Goal: Transaction & Acquisition: Purchase product/service

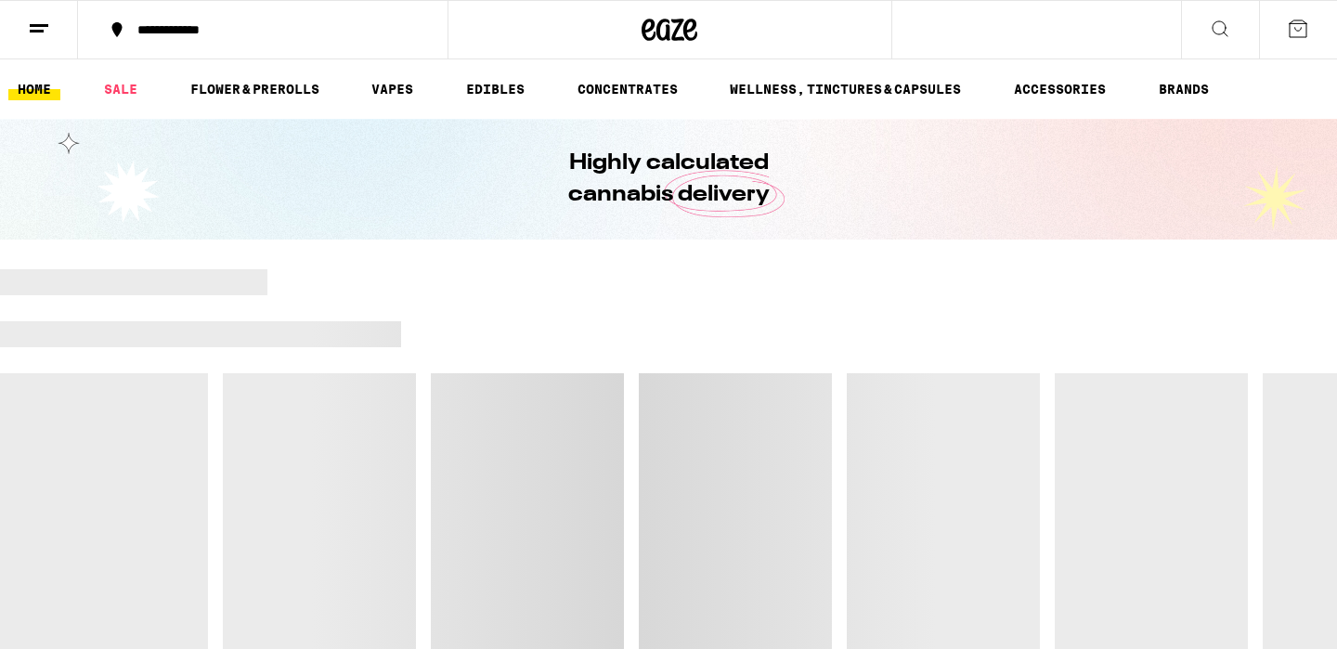
click at [1297, 29] on icon at bounding box center [1298, 29] width 22 height 22
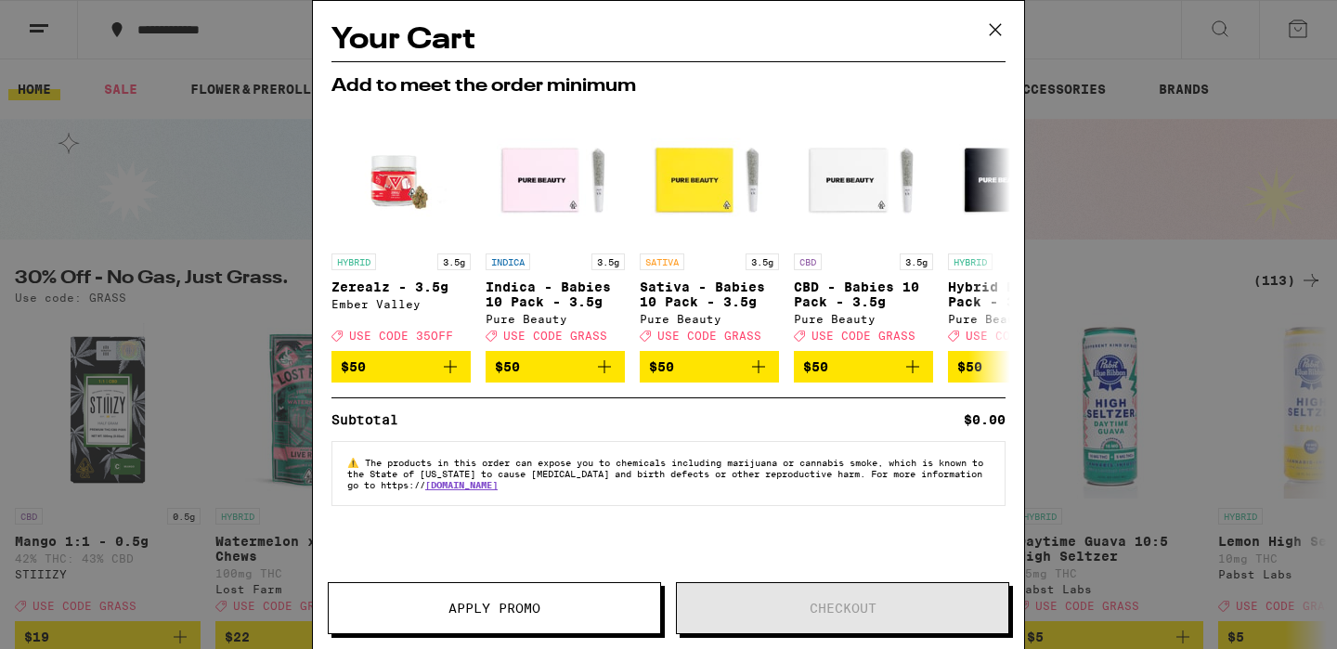
click at [995, 32] on icon at bounding box center [996, 30] width 28 height 28
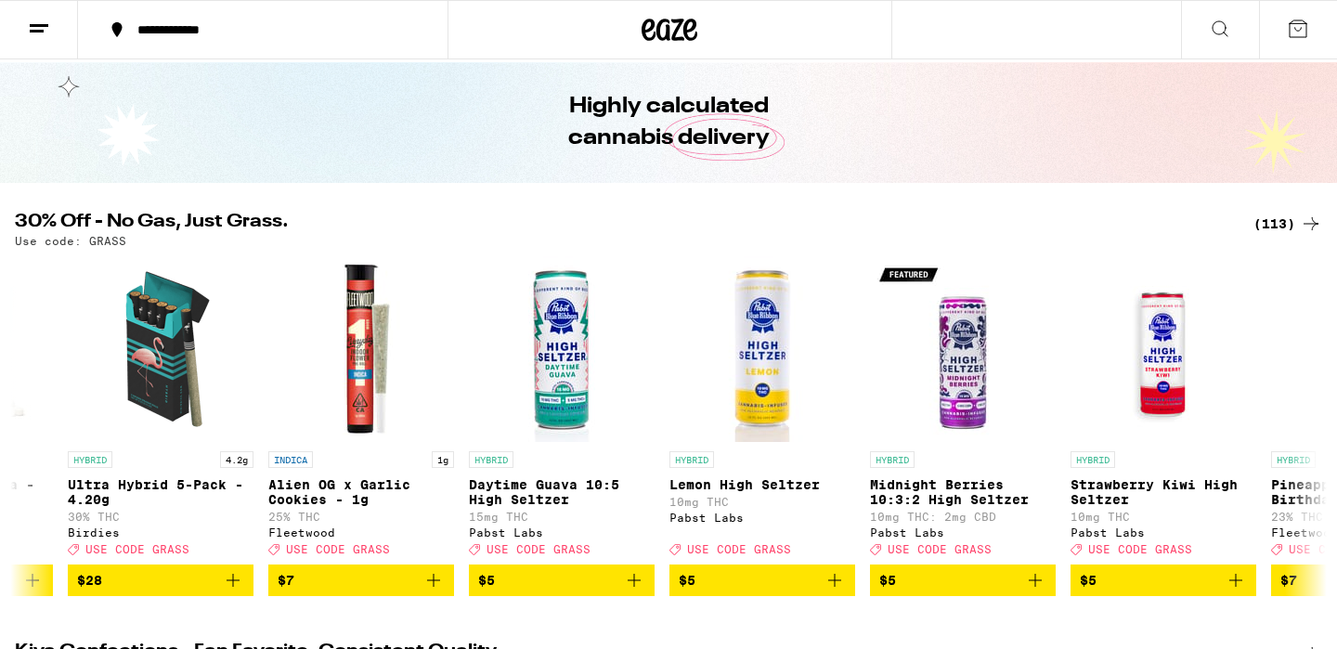
scroll to position [54, 0]
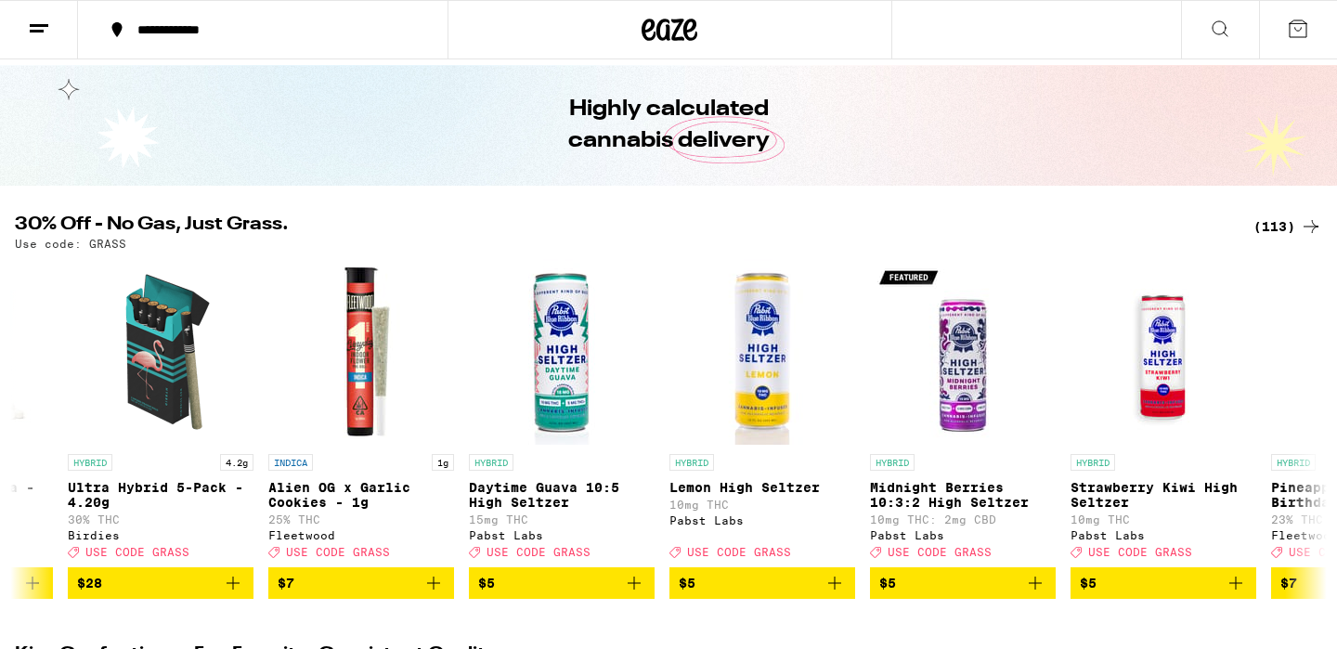
click at [1269, 223] on div "(113)" at bounding box center [1288, 226] width 69 height 22
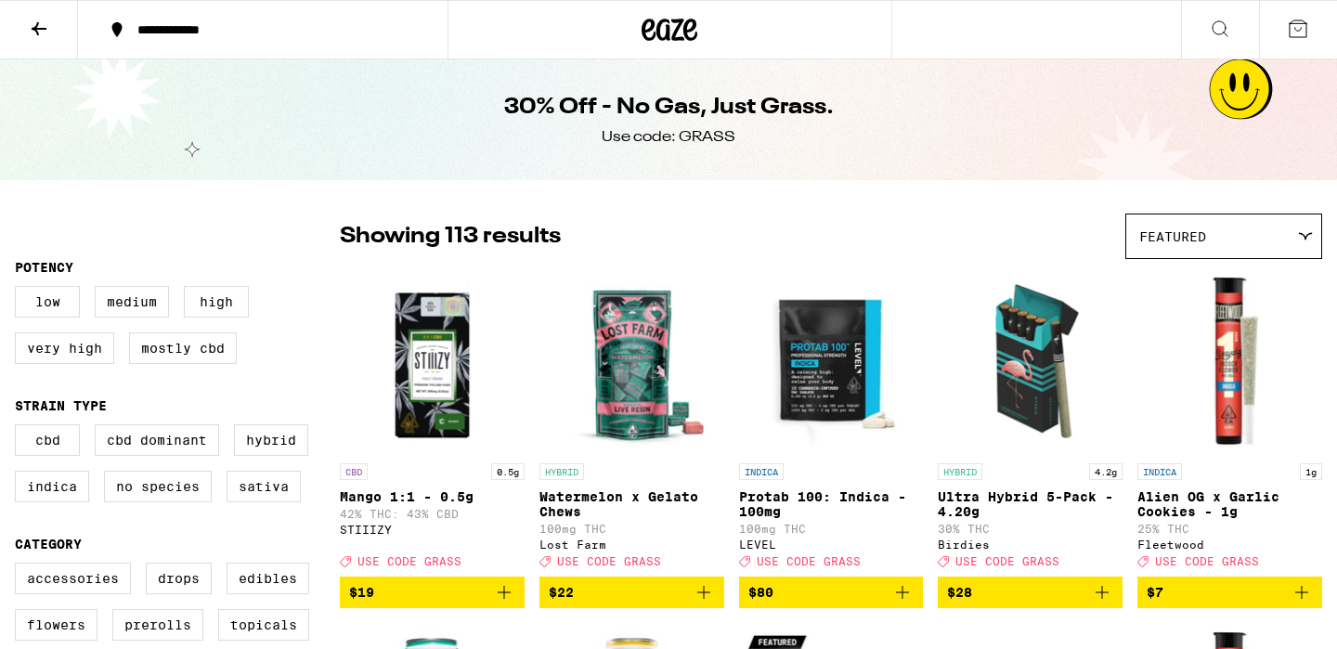
click at [48, 29] on icon at bounding box center [39, 29] width 22 height 22
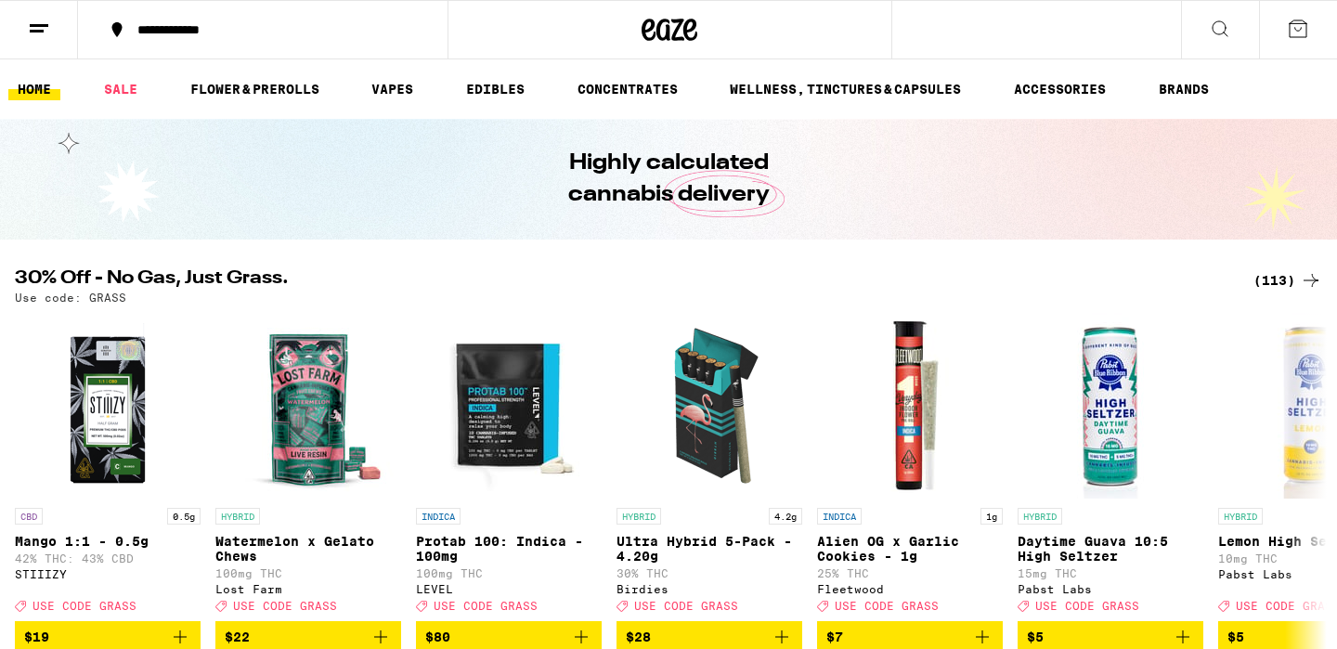
drag, startPoint x: 393, startPoint y: 86, endPoint x: 456, endPoint y: 152, distance: 91.3
click at [393, 86] on link "VAPES" at bounding box center [392, 89] width 60 height 22
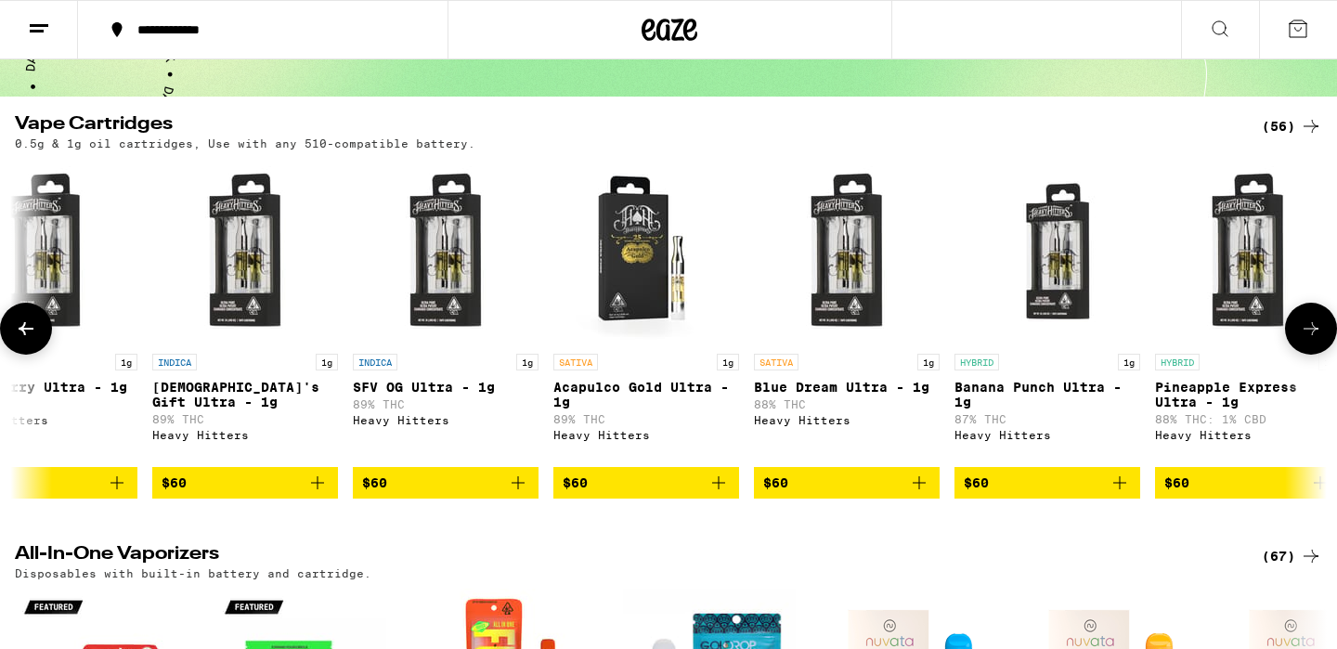
scroll to position [0, 9925]
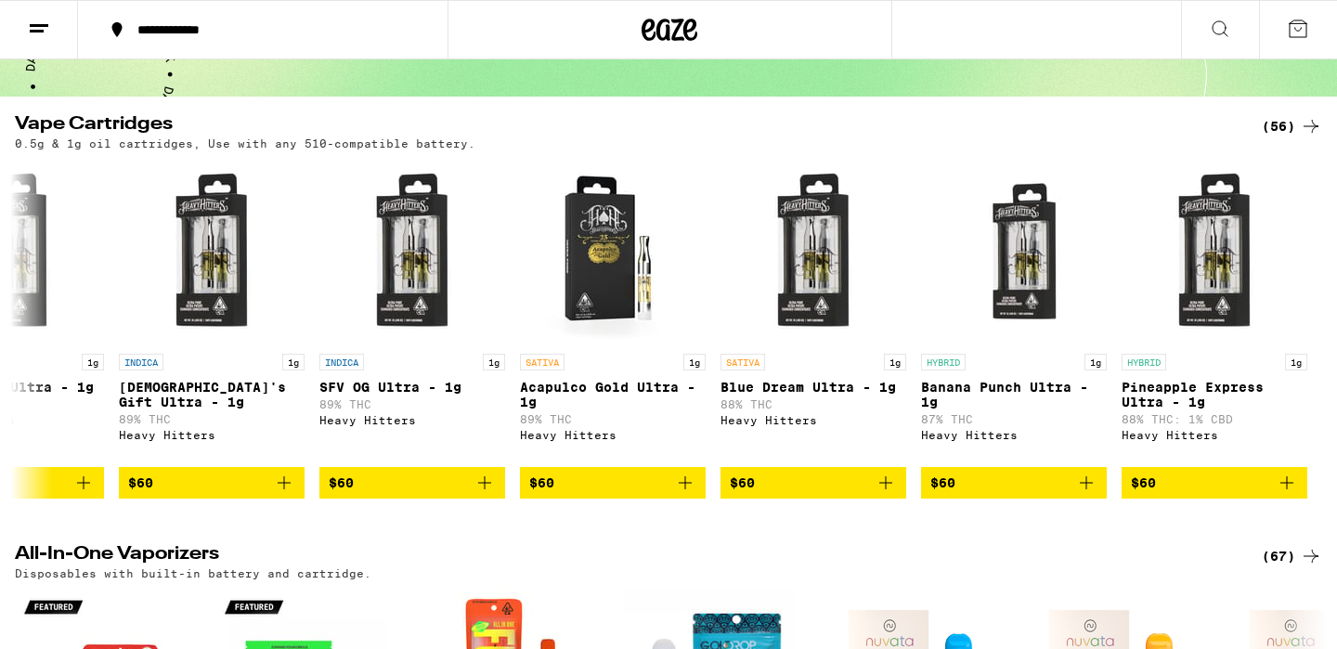
click at [1295, 132] on div "(56)" at bounding box center [1292, 126] width 60 height 22
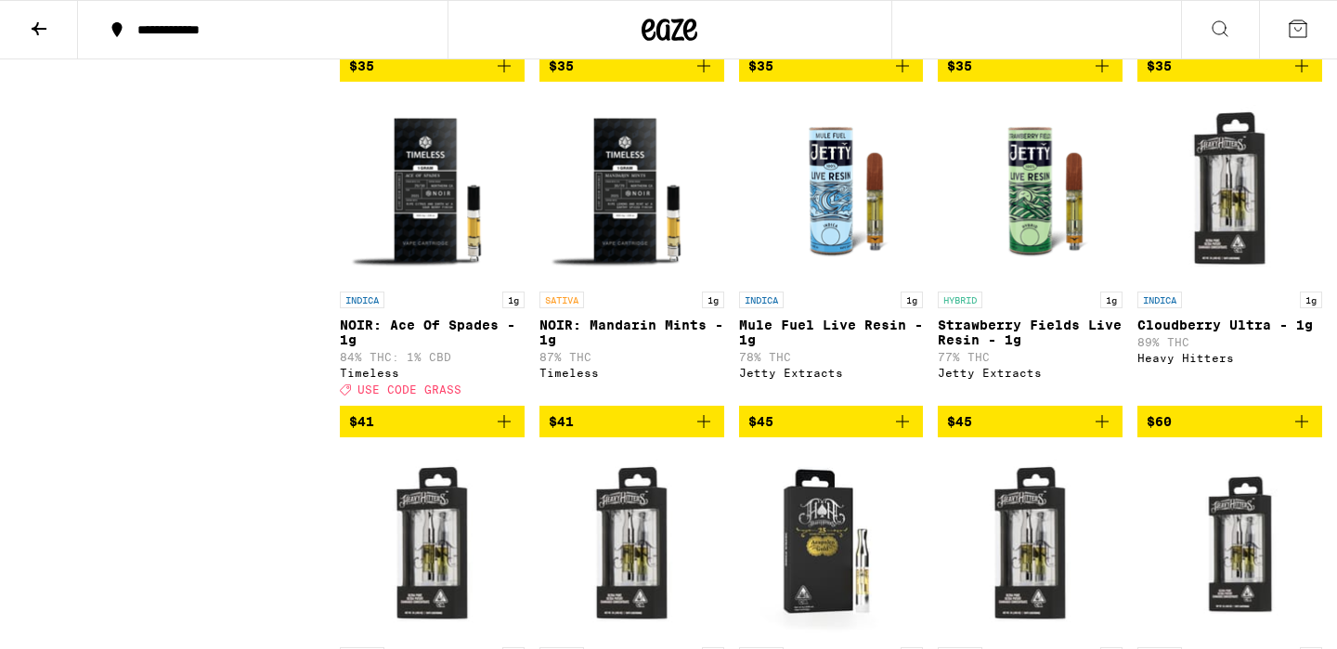
scroll to position [3187, 0]
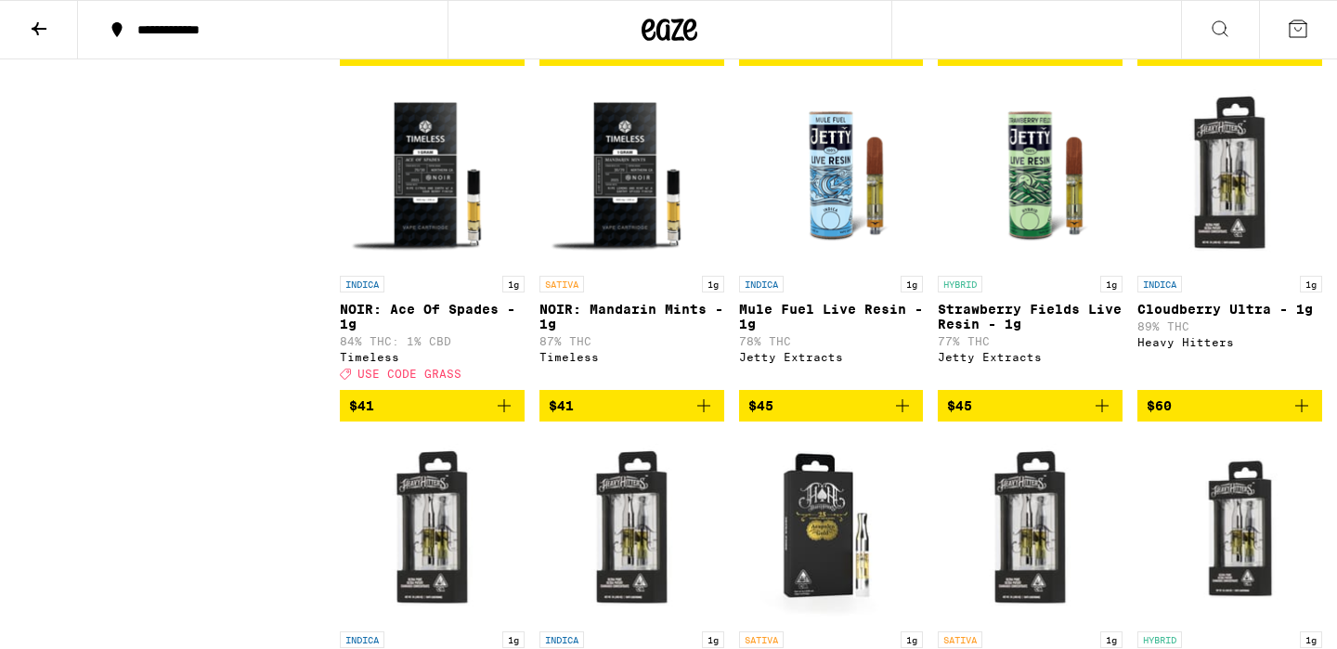
click at [1103, 417] on icon "Add to bag" at bounding box center [1102, 406] width 22 height 22
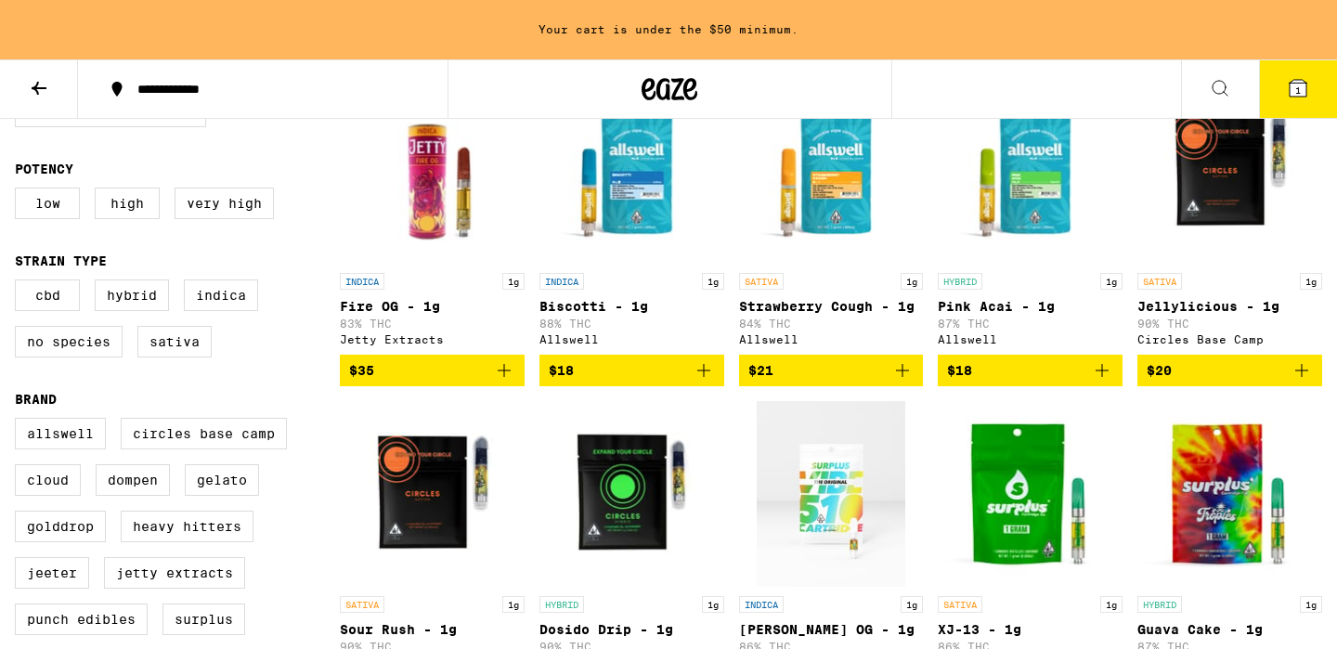
scroll to position [0, 0]
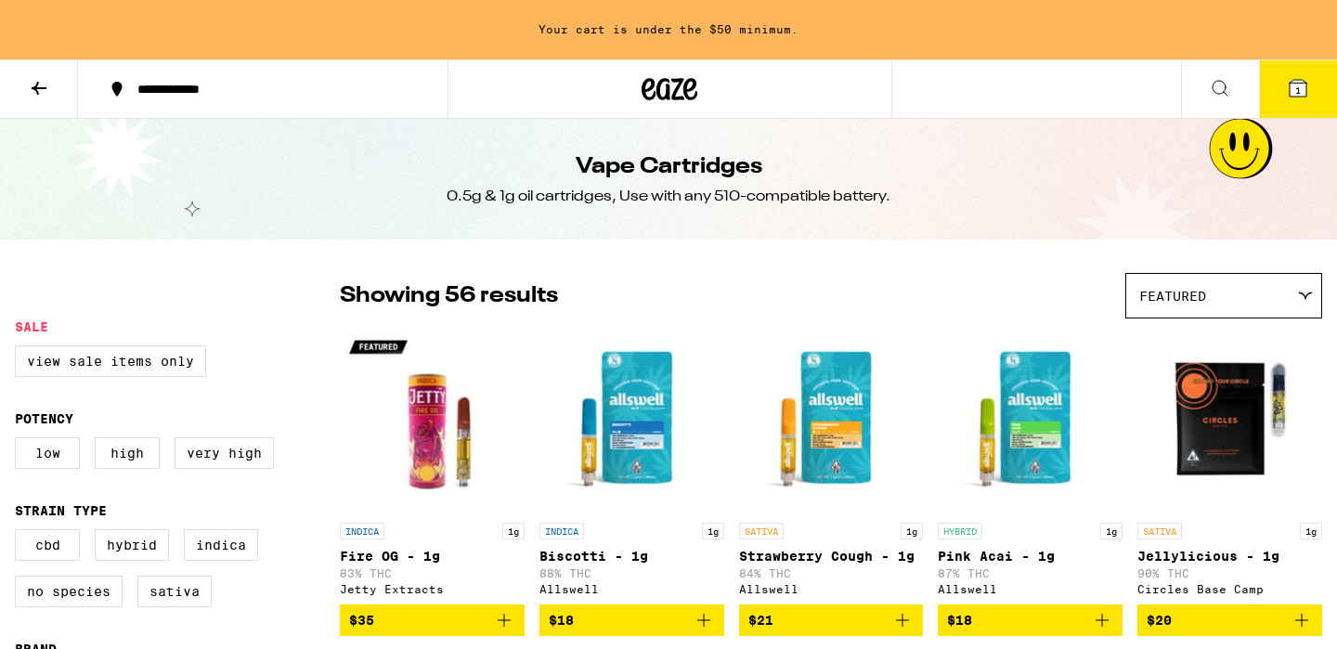
click at [48, 93] on icon at bounding box center [39, 88] width 22 height 22
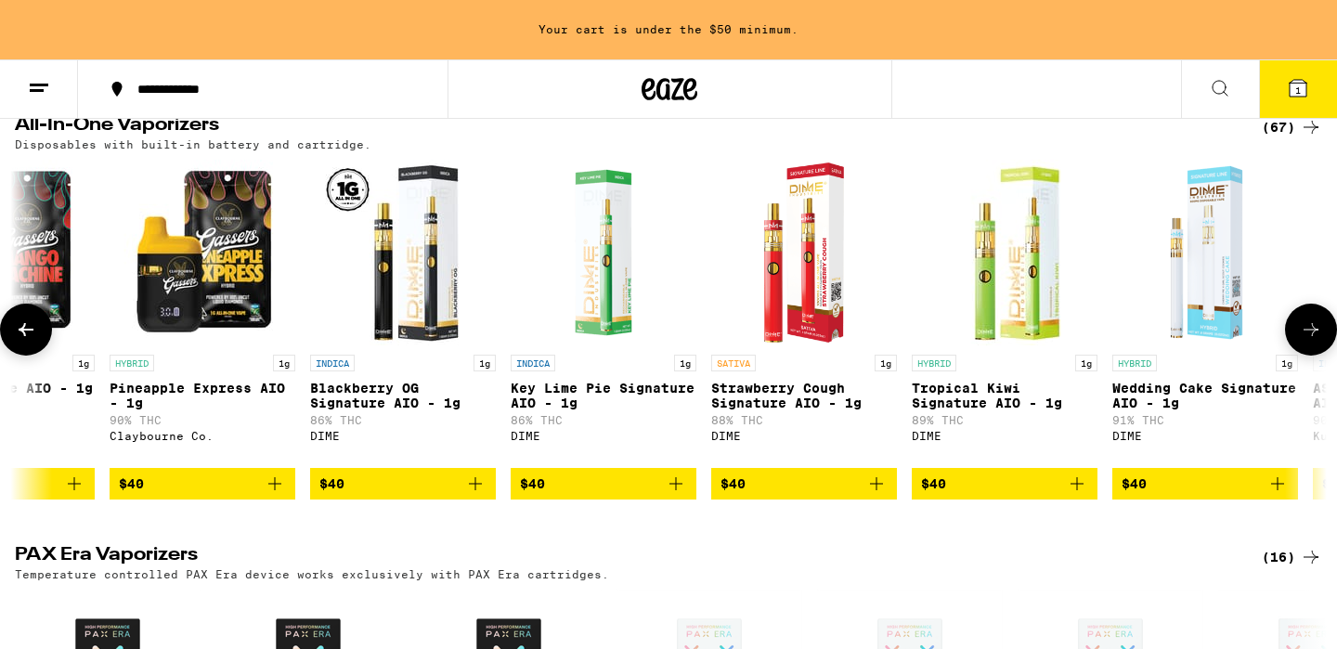
scroll to position [0, 12132]
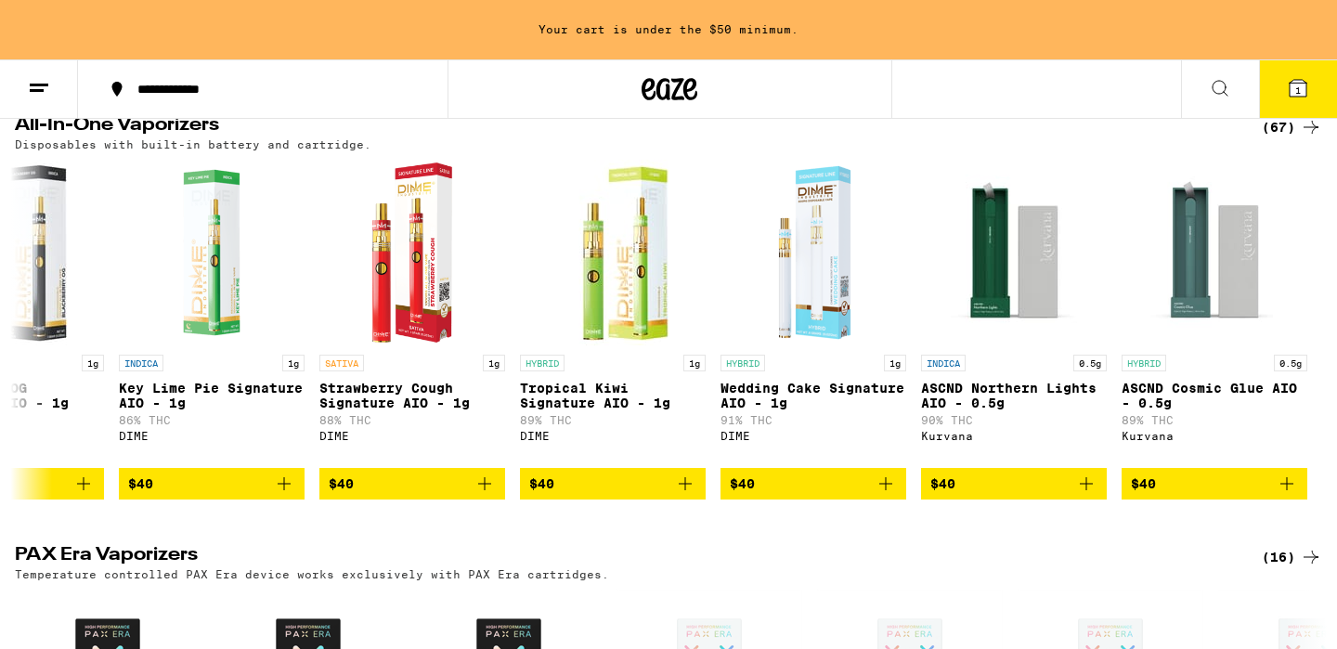
click at [1290, 136] on div "(67)" at bounding box center [1292, 127] width 60 height 22
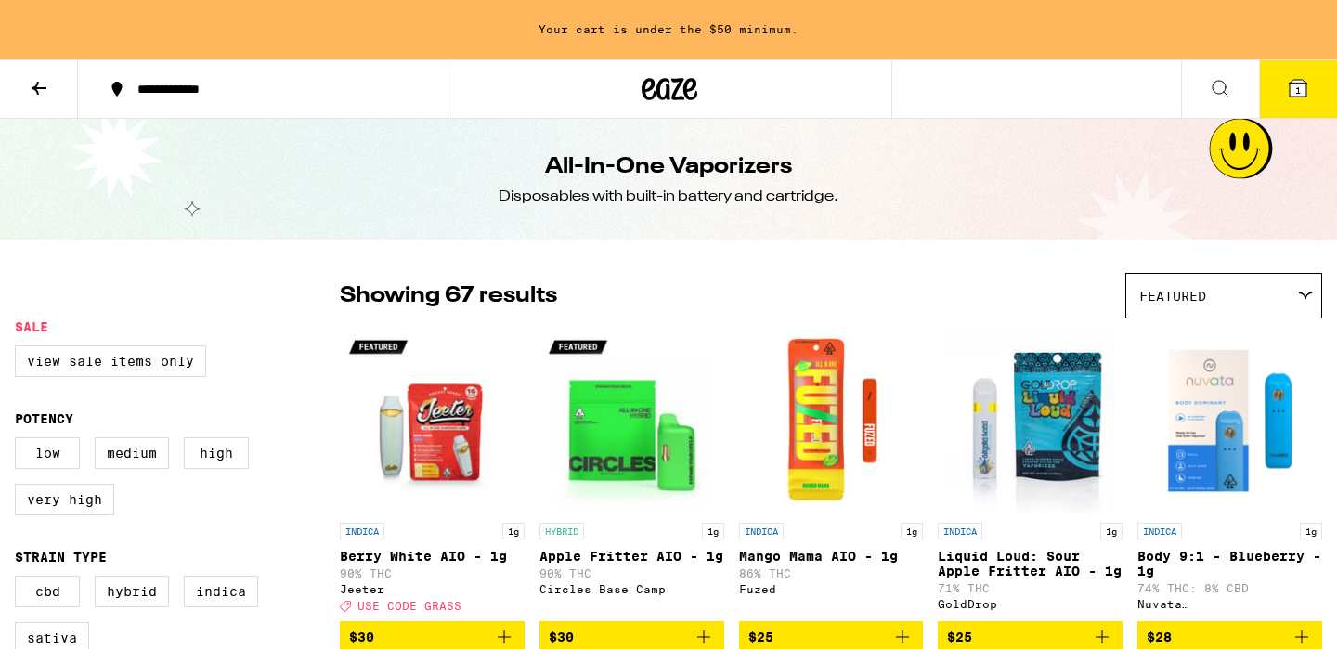
click at [46, 91] on icon at bounding box center [39, 88] width 22 height 22
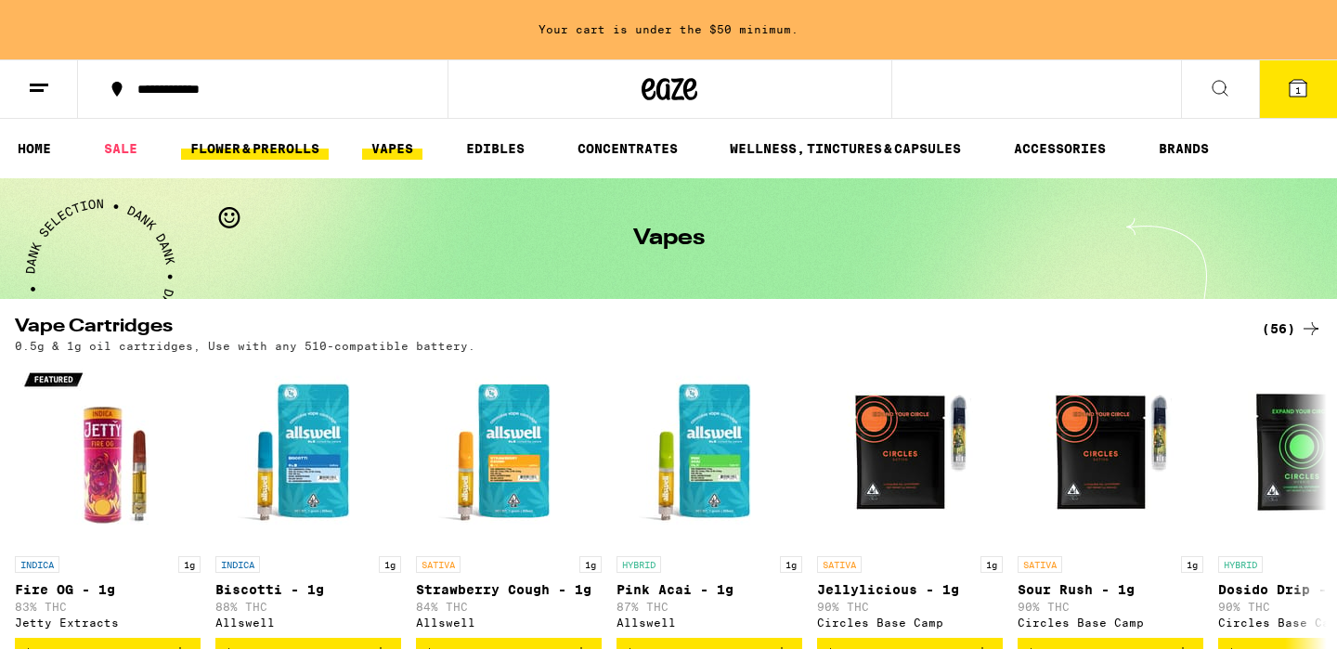
click at [271, 146] on link "FLOWER & PREROLLS" at bounding box center [255, 148] width 148 height 22
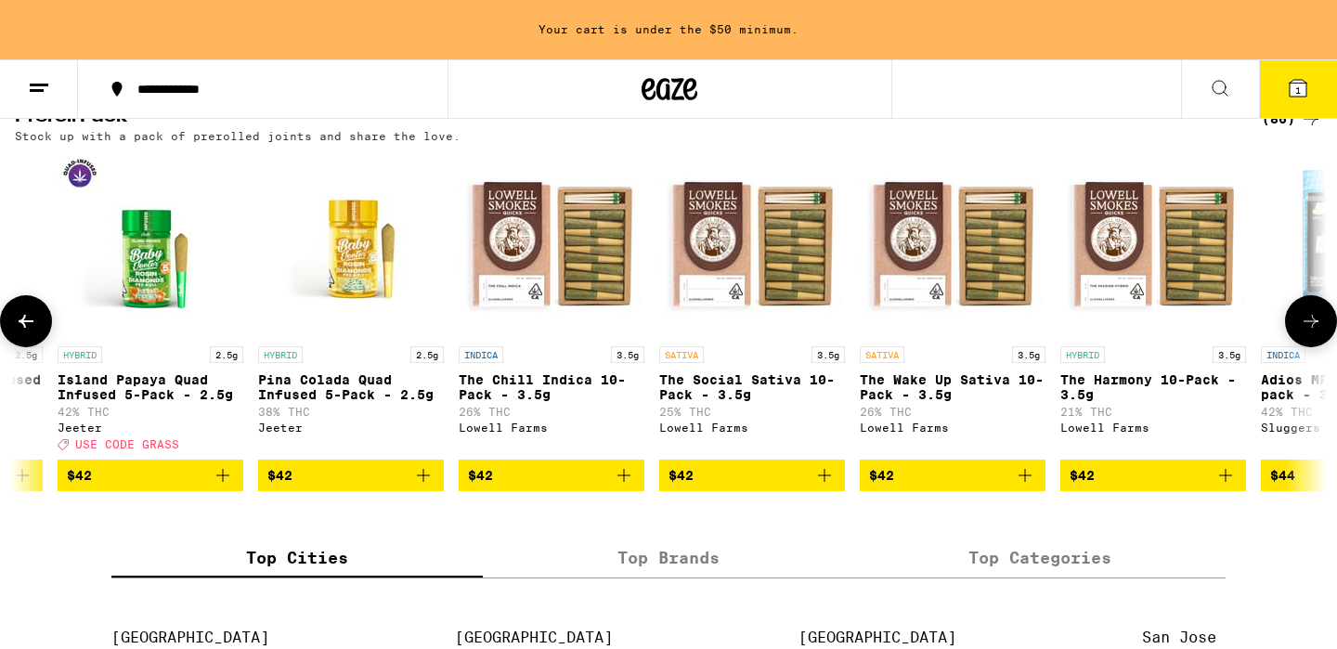
scroll to position [0, 13864]
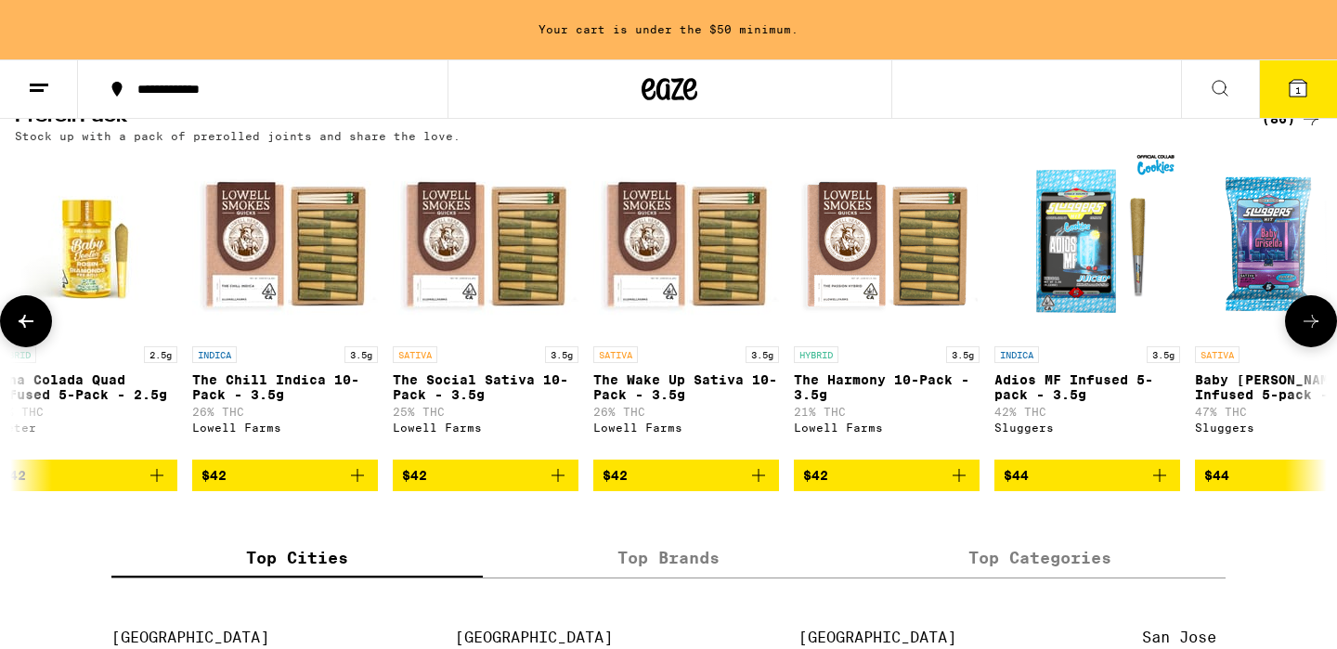
click at [558, 482] on icon "Add to bag" at bounding box center [558, 475] width 13 height 13
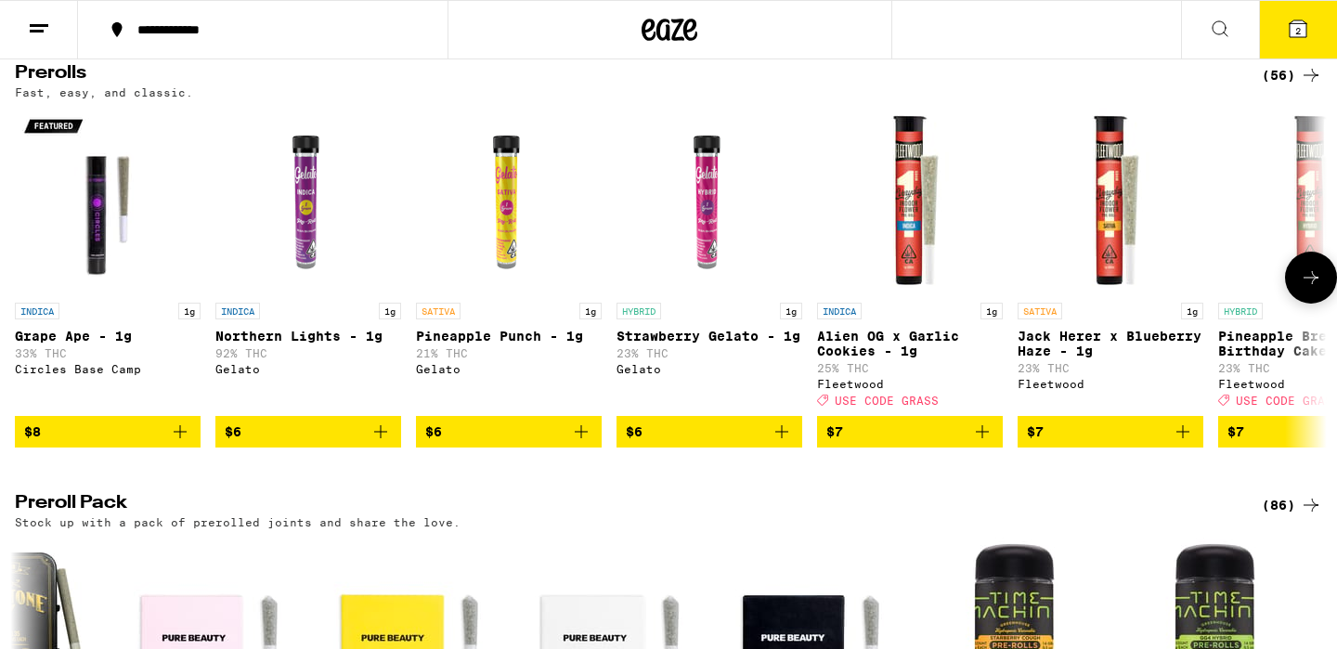
scroll to position [1022, 0]
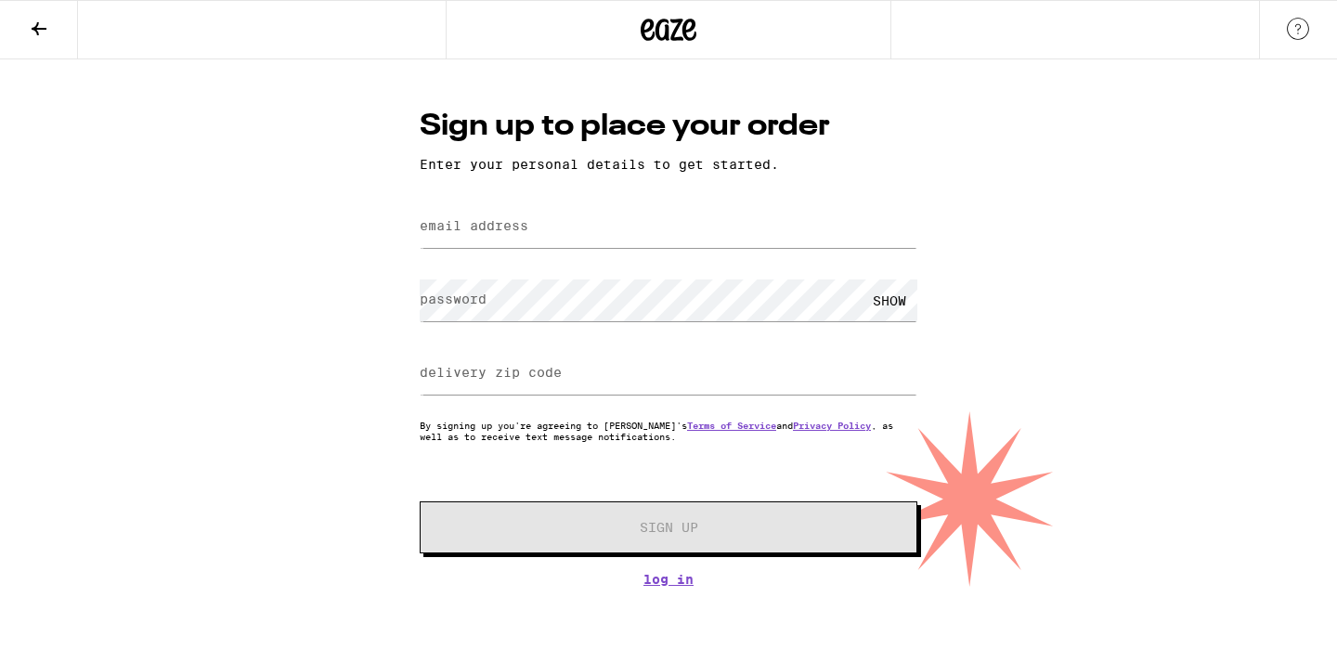
click at [42, 25] on icon at bounding box center [39, 29] width 22 height 22
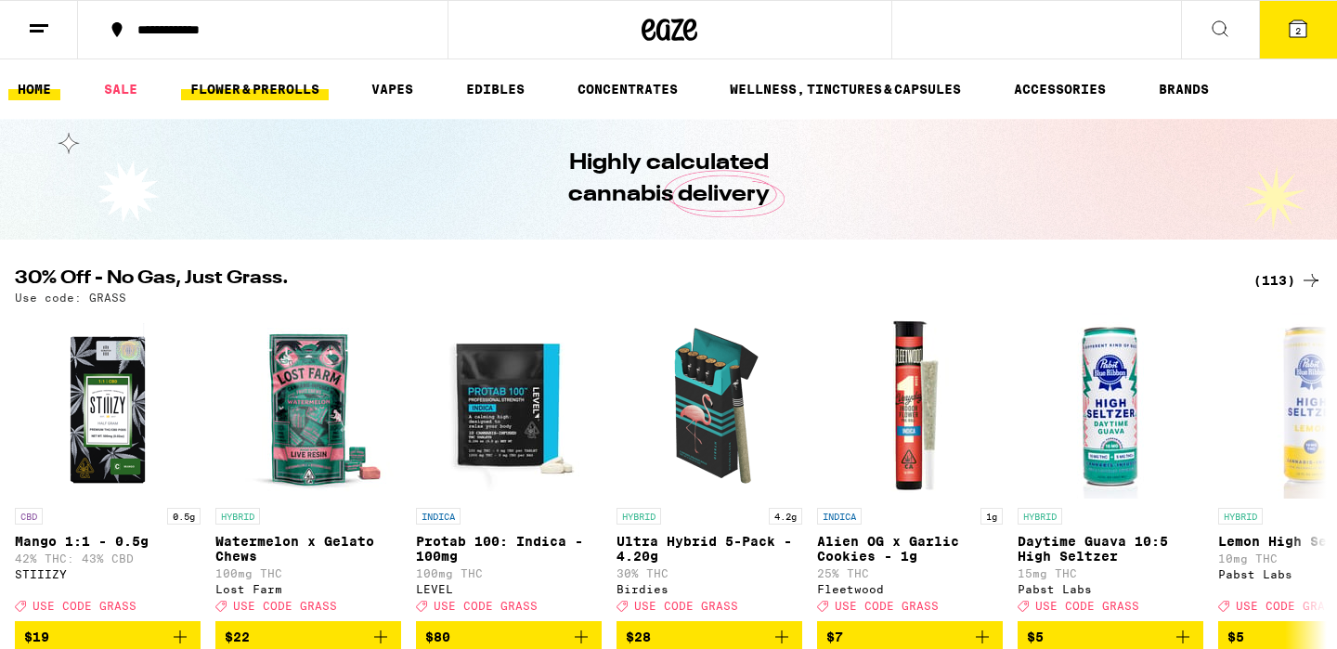
click at [272, 87] on link "FLOWER & PREROLLS" at bounding box center [255, 89] width 148 height 22
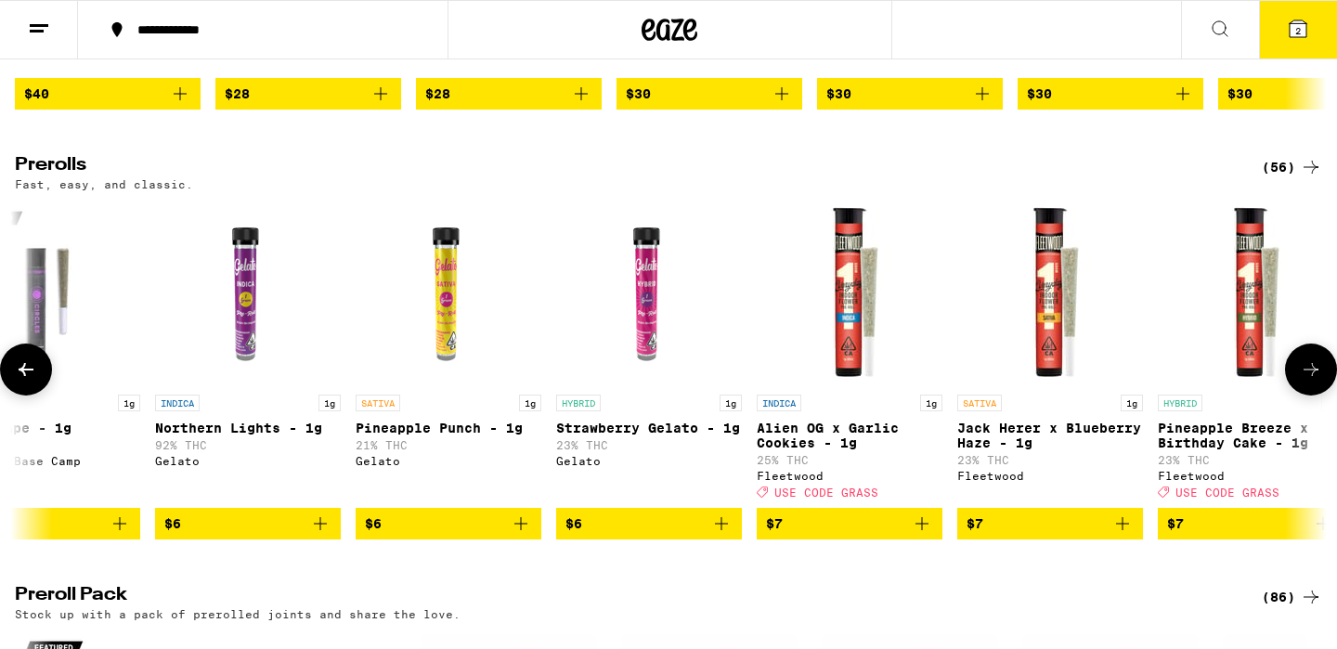
scroll to position [0, 58]
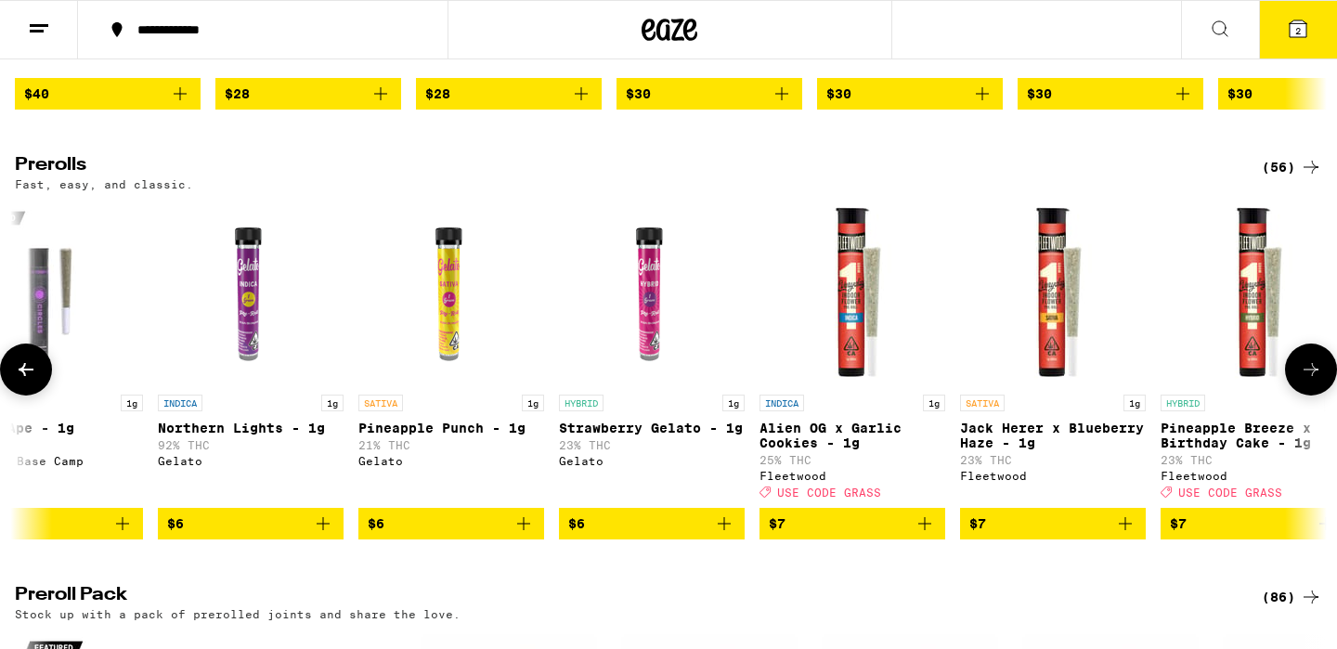
click at [718, 535] on icon "Add to bag" at bounding box center [724, 524] width 22 height 22
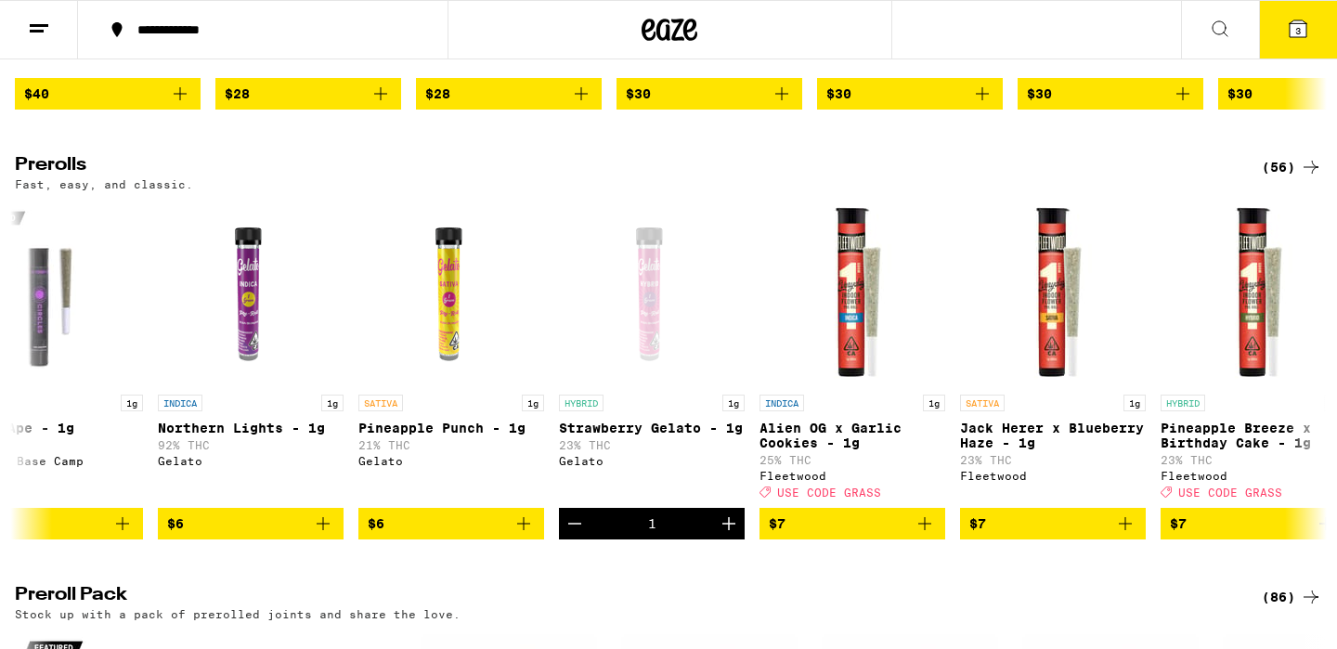
click at [1282, 30] on button "3" at bounding box center [1298, 30] width 78 height 58
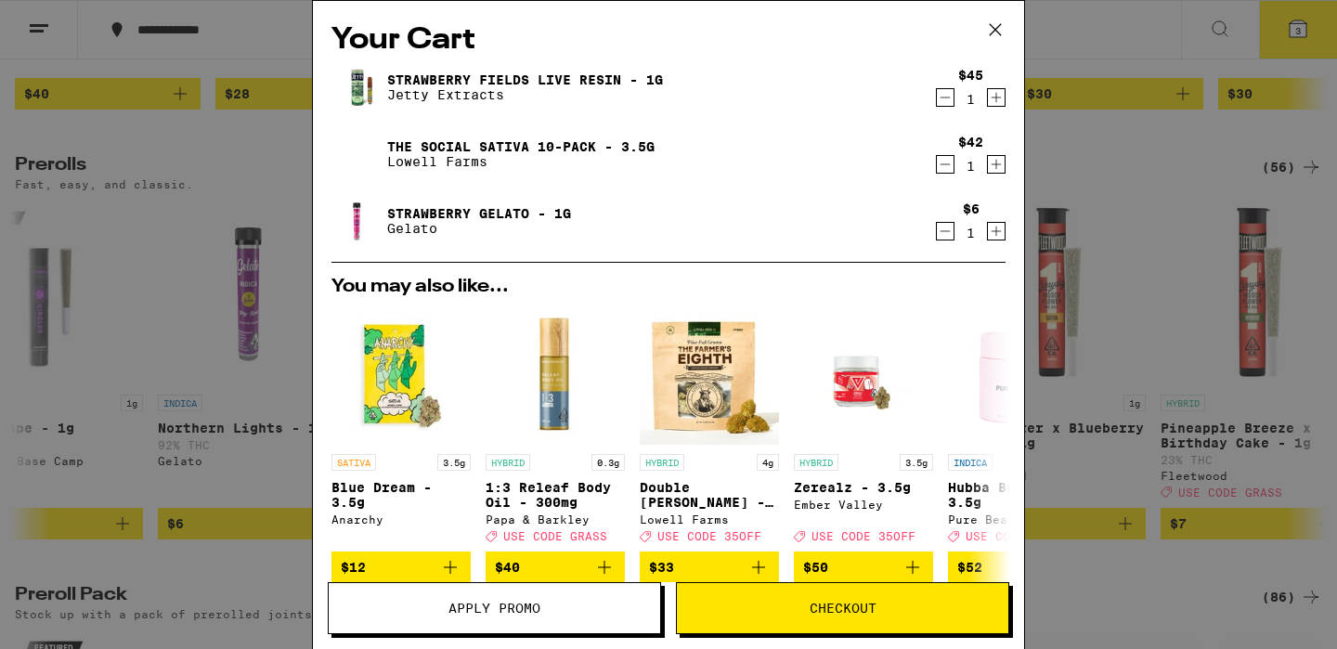
click at [827, 602] on span "Checkout" at bounding box center [843, 608] width 67 height 13
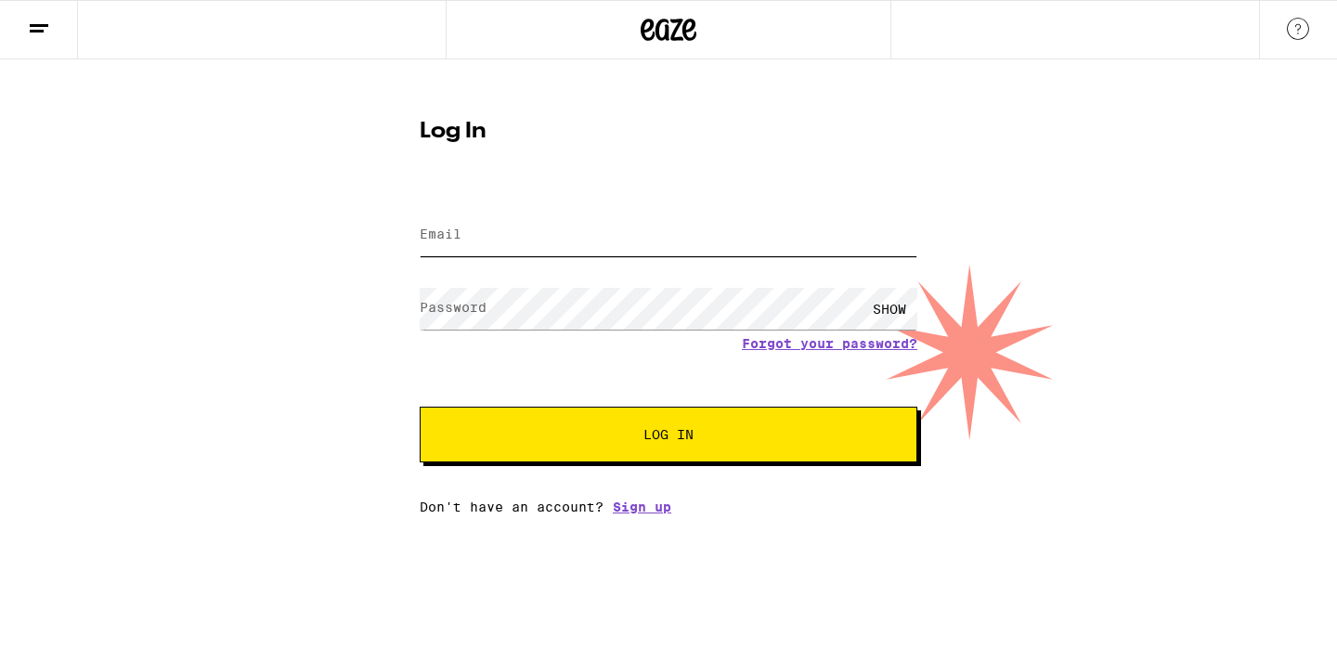
click at [715, 236] on input "Email" at bounding box center [669, 236] width 498 height 42
type input "[EMAIL_ADDRESS][DOMAIN_NAME]"
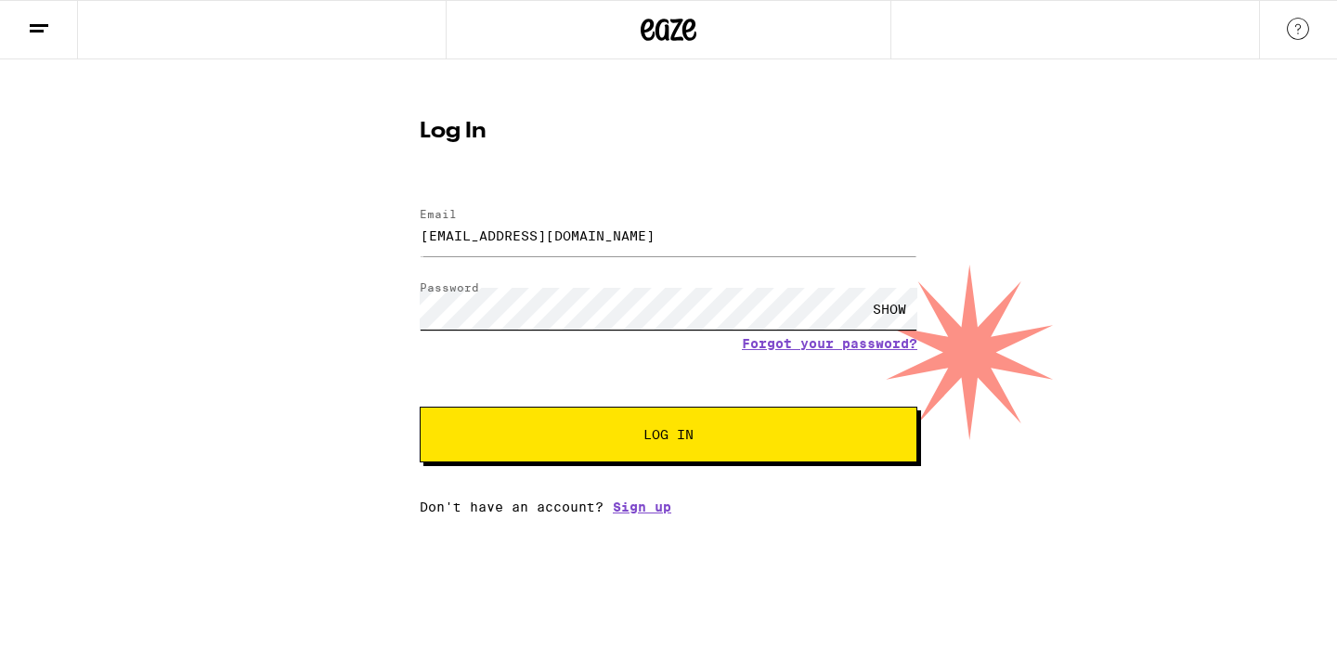
click at [420, 407] on button "Log In" at bounding box center [669, 435] width 498 height 56
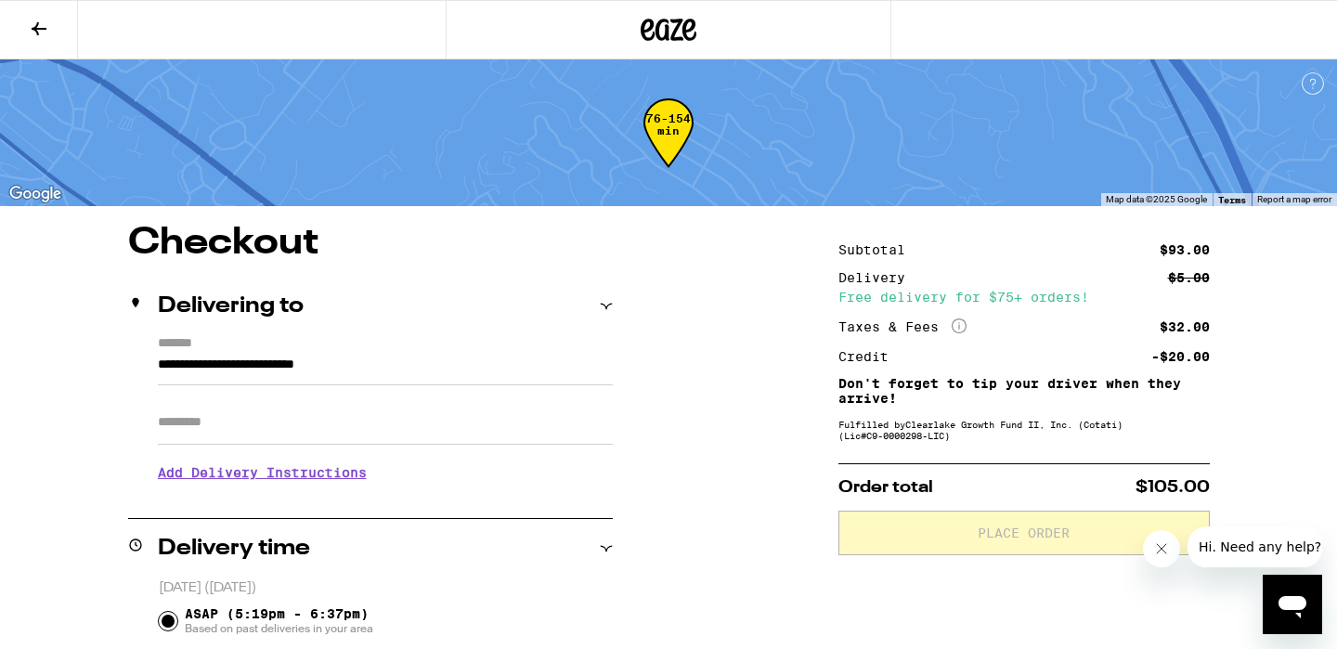
click at [53, 22] on button at bounding box center [39, 30] width 78 height 59
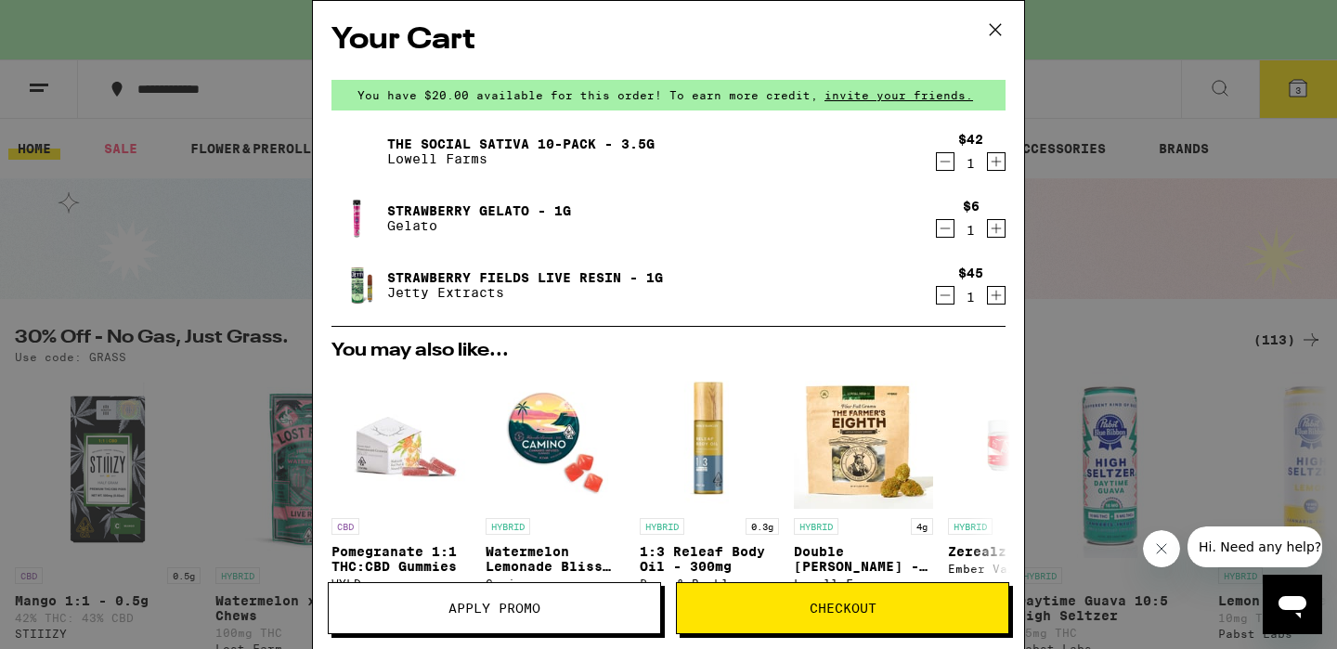
click at [941, 165] on icon "Decrement" at bounding box center [945, 161] width 17 height 22
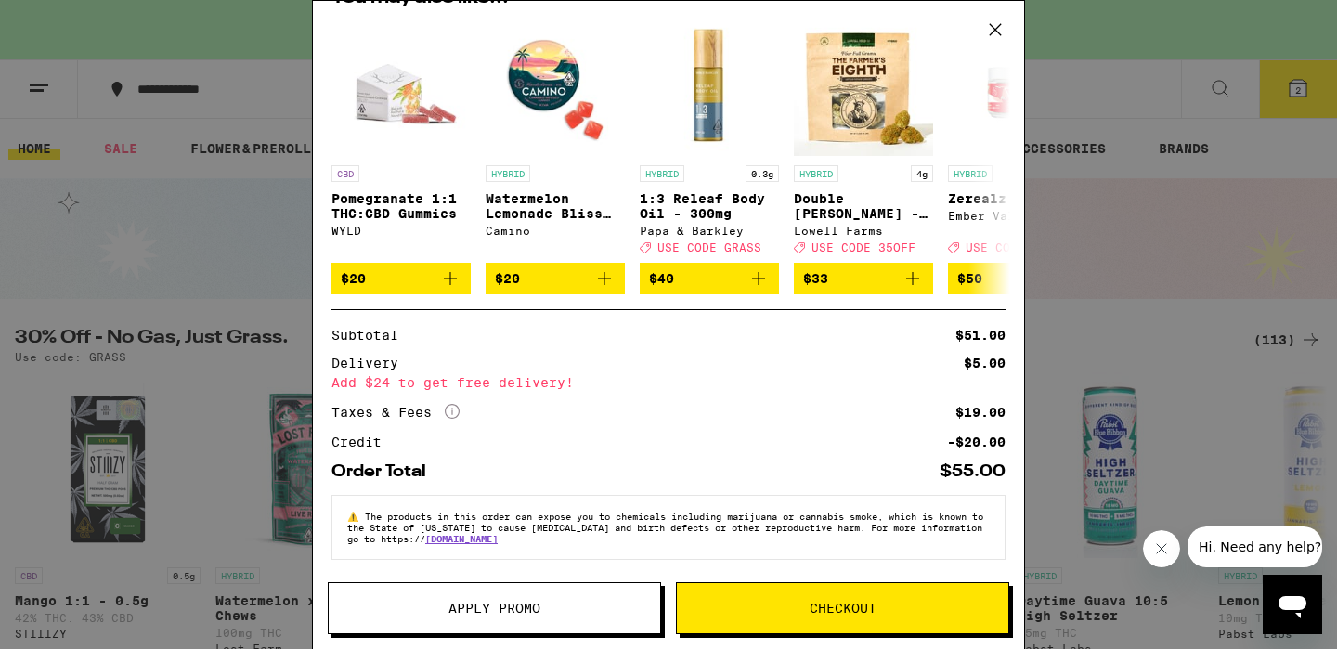
scroll to position [299, 0]
click at [865, 606] on span "Checkout" at bounding box center [843, 608] width 67 height 13
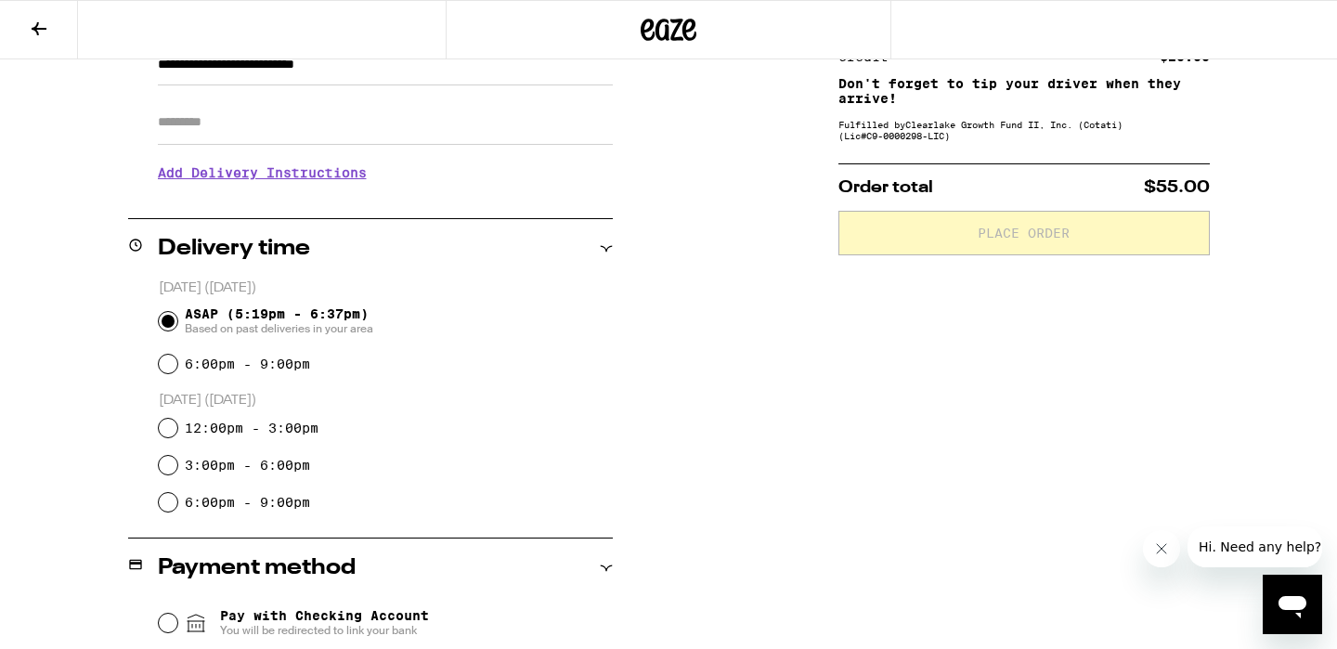
scroll to position [601, 0]
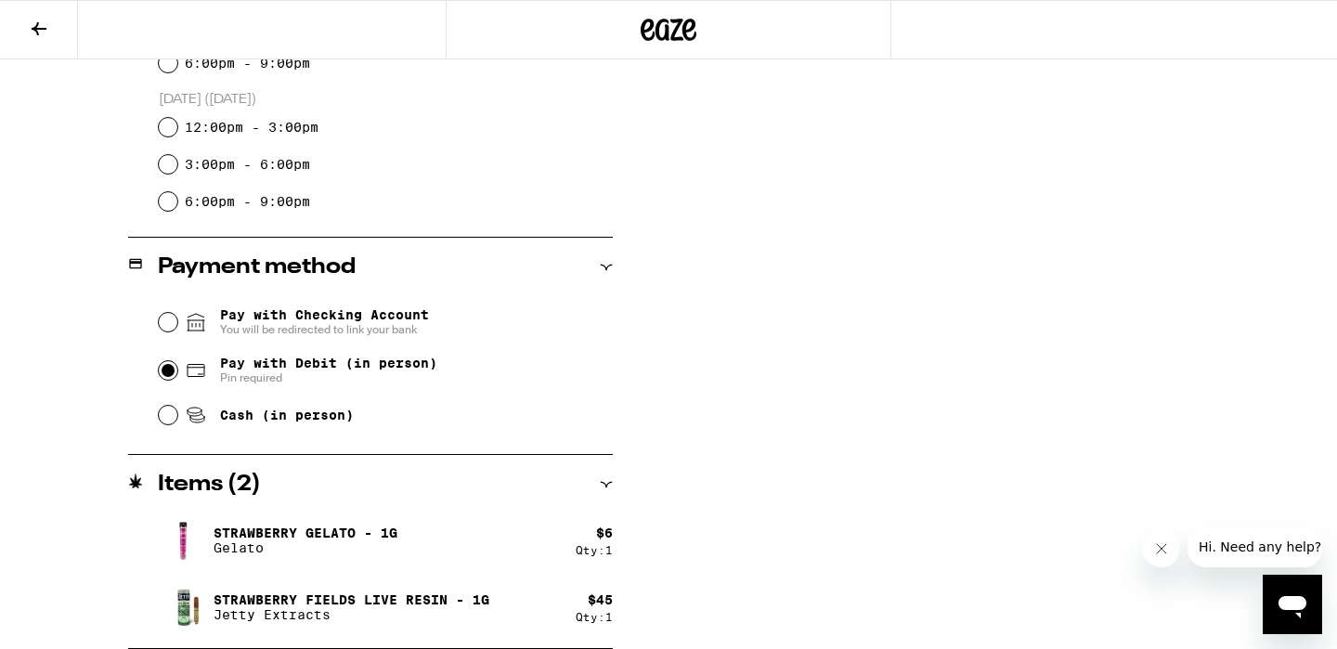
click at [160, 374] on input "Pay with Debit (in person) Pin required" at bounding box center [168, 370] width 19 height 19
radio input "true"
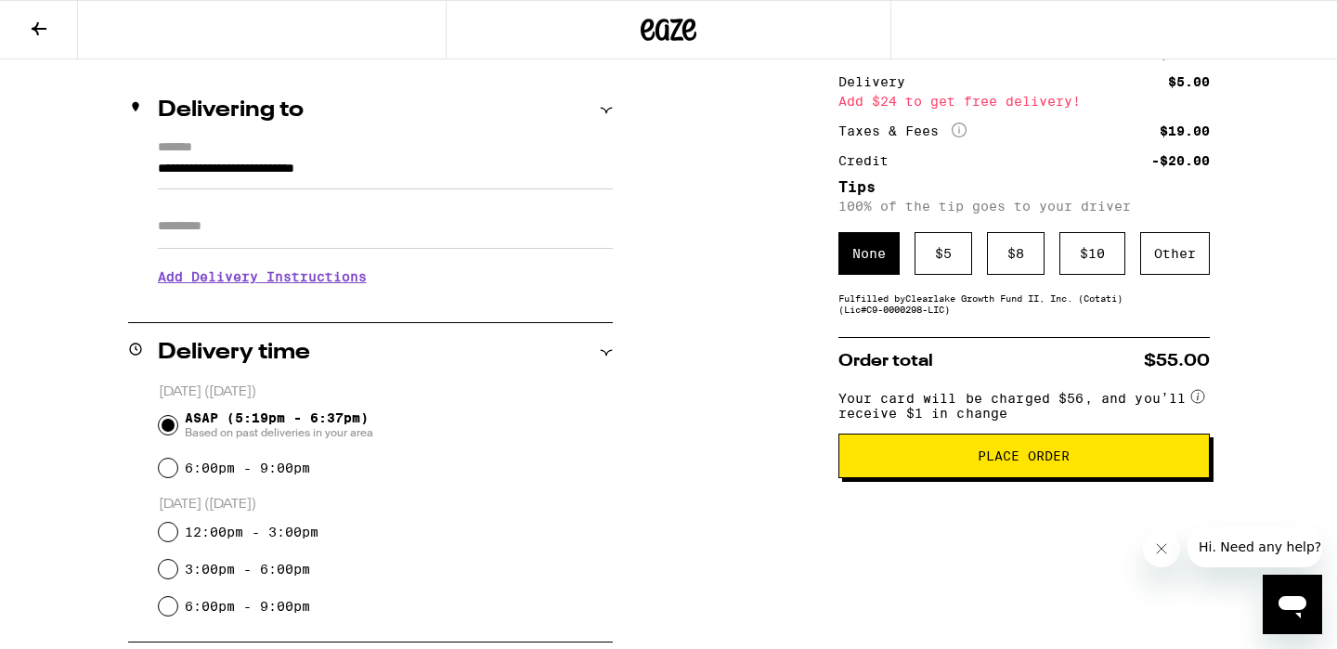
scroll to position [194, 0]
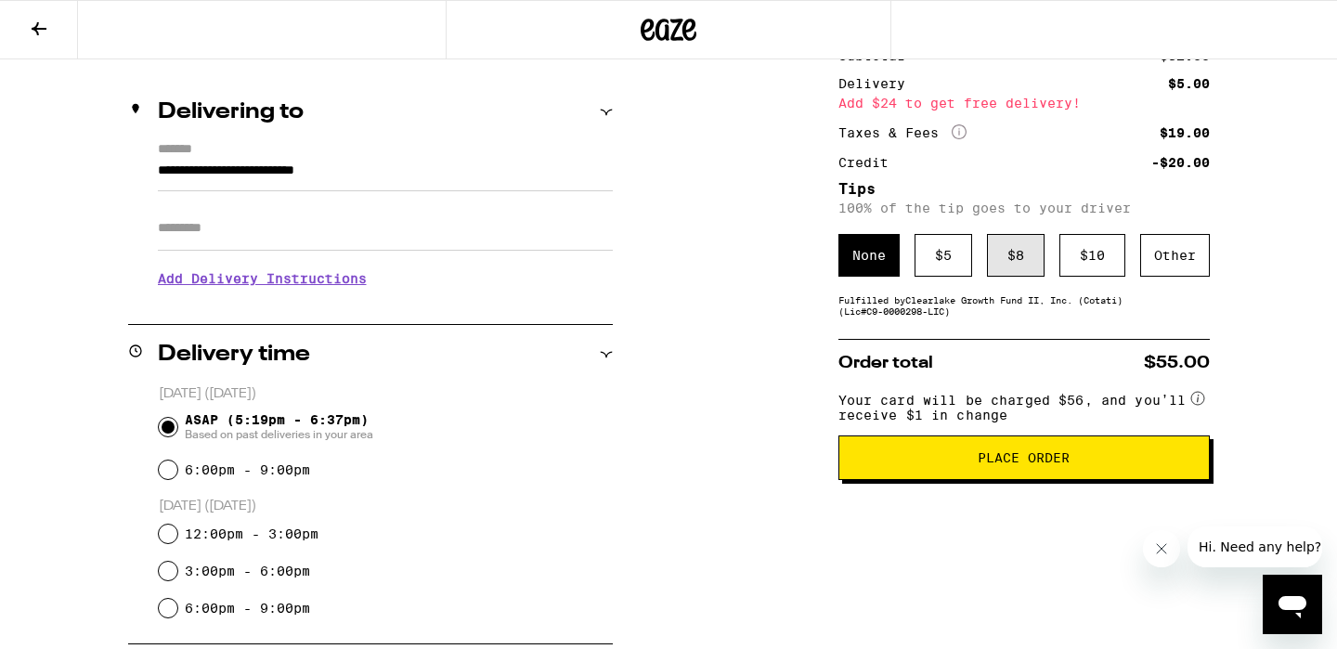
click at [1006, 259] on div "$ 8" at bounding box center [1016, 255] width 58 height 43
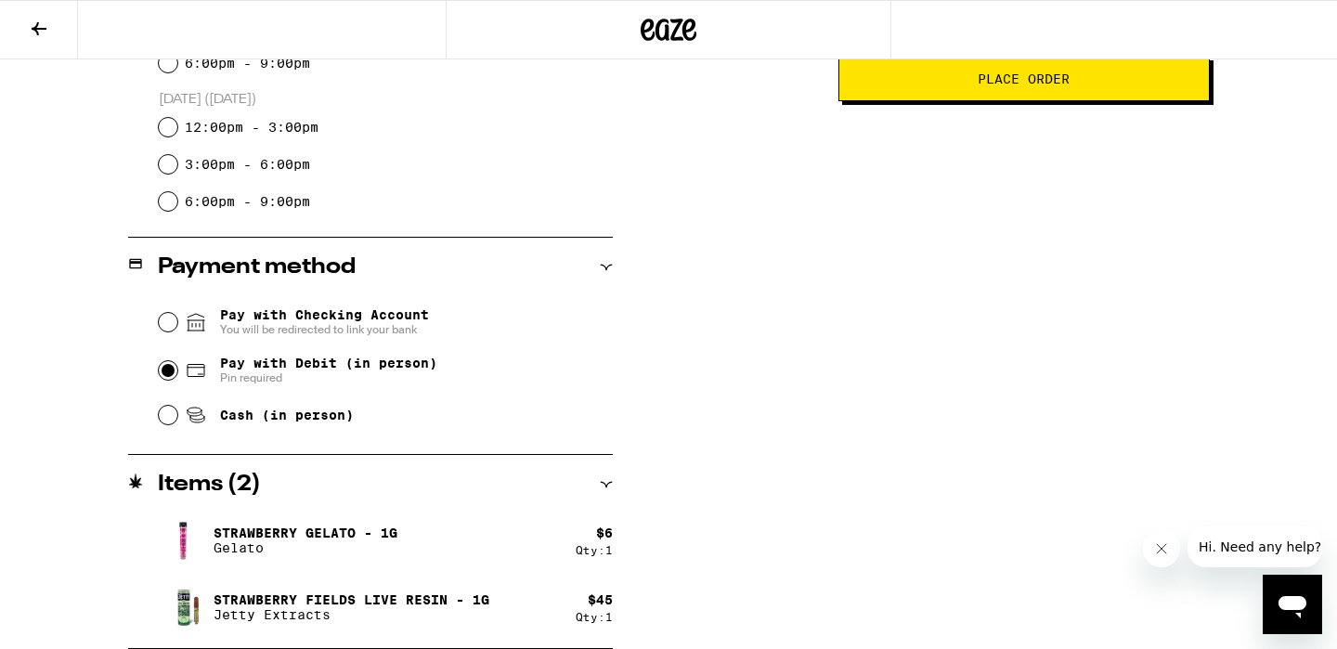
scroll to position [593, 0]
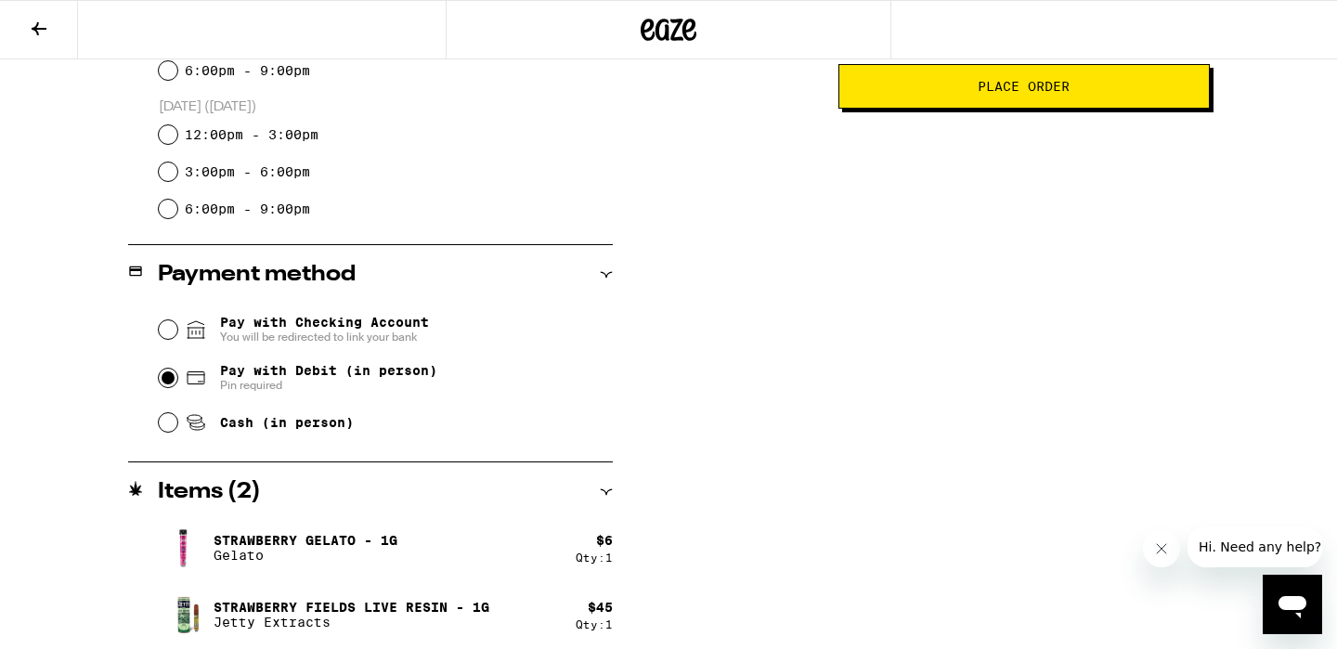
click at [735, 304] on div "**********" at bounding box center [668, 143] width 1337 height 1025
